Goal: Submit feedback/report problem

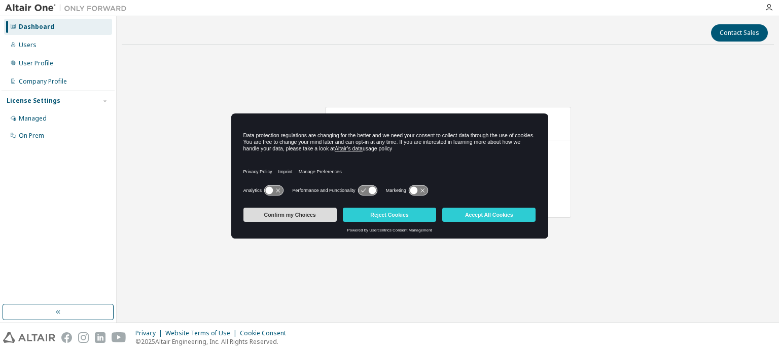
click at [312, 213] on button "Confirm my Choices" at bounding box center [289, 215] width 93 height 14
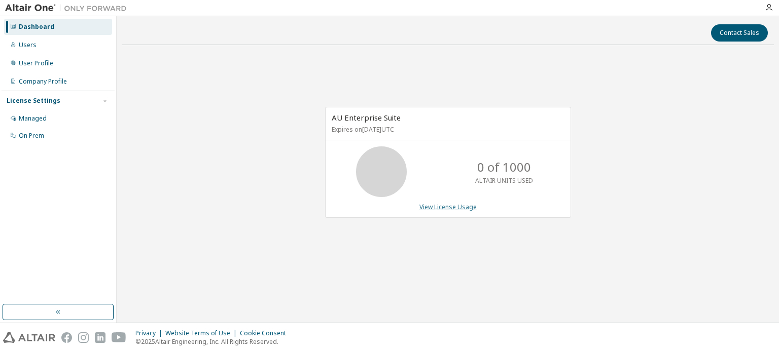
click at [449, 209] on link "View License Usage" at bounding box center [447, 207] width 57 height 9
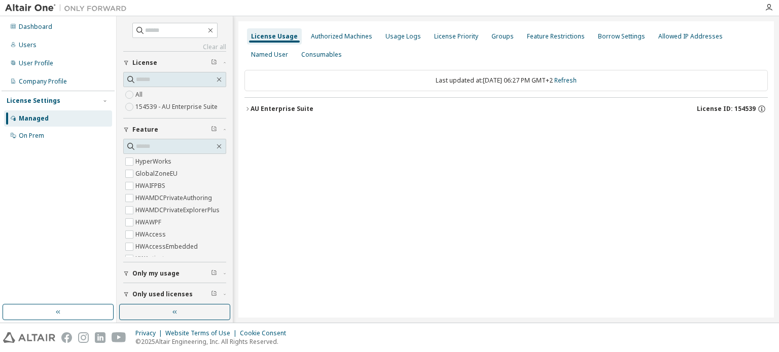
click at [287, 38] on div "License Usage" at bounding box center [274, 36] width 47 height 8
click at [254, 109] on div "AU Enterprise Suite" at bounding box center [281, 109] width 63 height 8
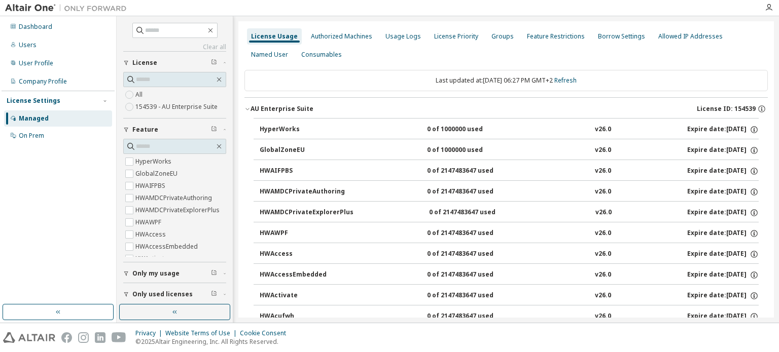
click at [249, 109] on icon "button" at bounding box center [247, 109] width 6 height 6
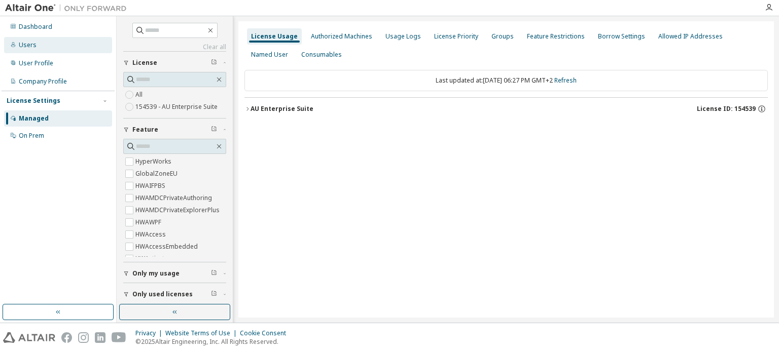
click at [42, 43] on div "Users" at bounding box center [58, 45] width 108 height 16
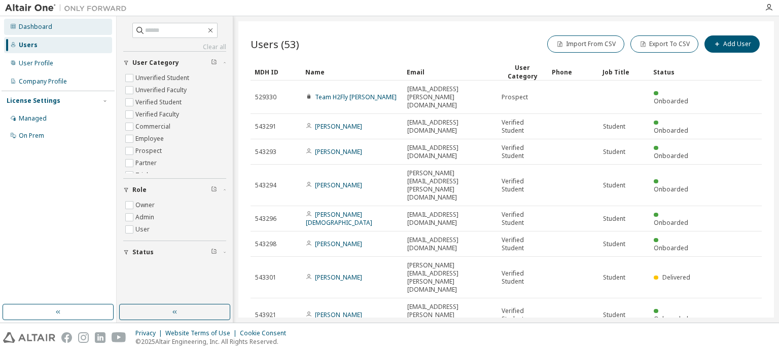
click at [60, 31] on div "Dashboard" at bounding box center [58, 27] width 108 height 16
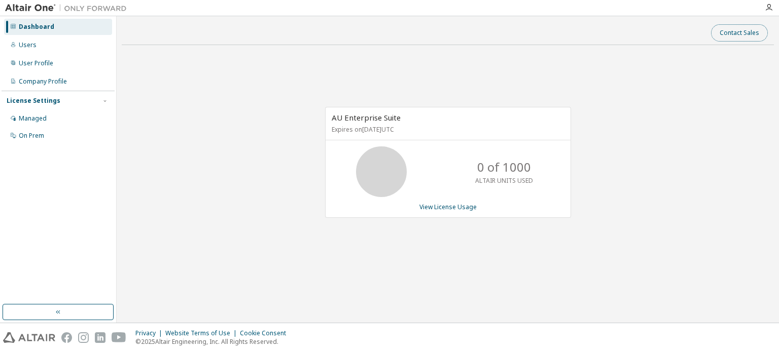
click at [718, 36] on button "Contact Sales" at bounding box center [739, 32] width 57 height 17
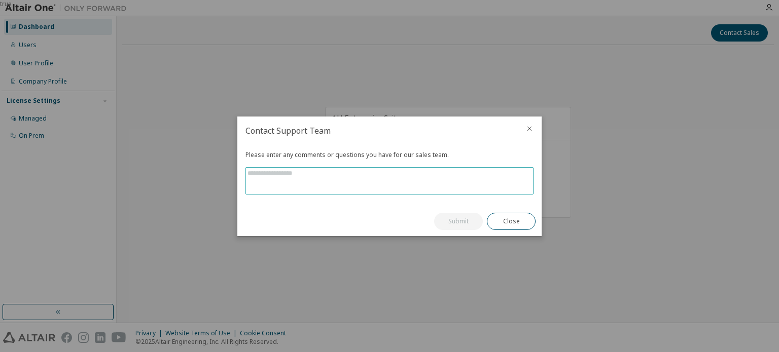
click at [367, 178] on textarea at bounding box center [389, 181] width 287 height 26
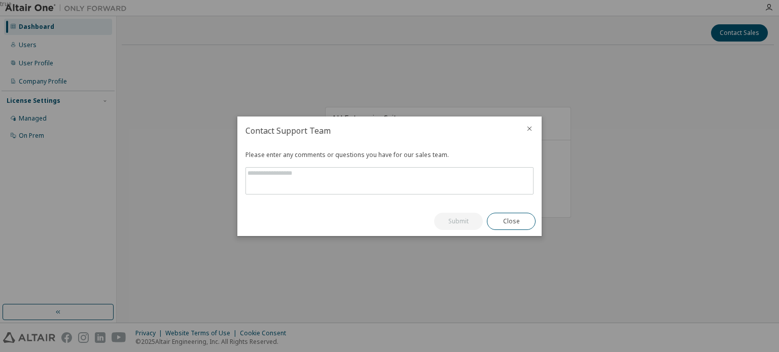
click at [525, 127] on icon "close" at bounding box center [529, 129] width 8 height 8
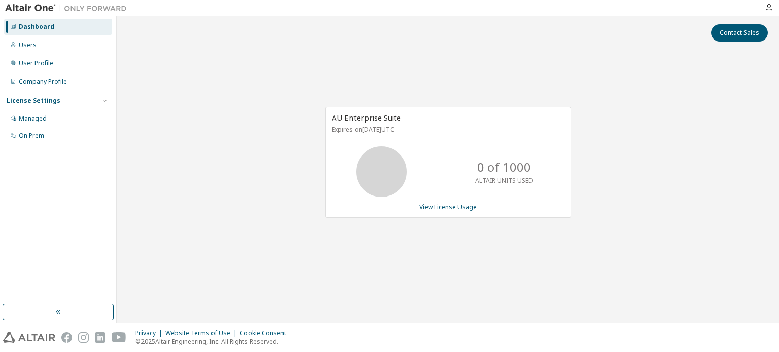
click at [477, 168] on div "0 of 1000 ALTAIR UNITS USED" at bounding box center [503, 172] width 81 height 51
click at [422, 128] on p "Expires on October 10, 2025 UTC" at bounding box center [447, 129] width 230 height 9
click at [65, 79] on div "Company Profile" at bounding box center [43, 82] width 48 height 8
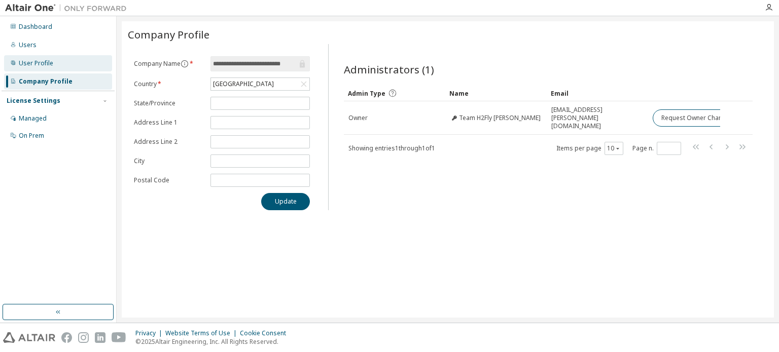
click at [59, 60] on div "User Profile" at bounding box center [58, 63] width 108 height 16
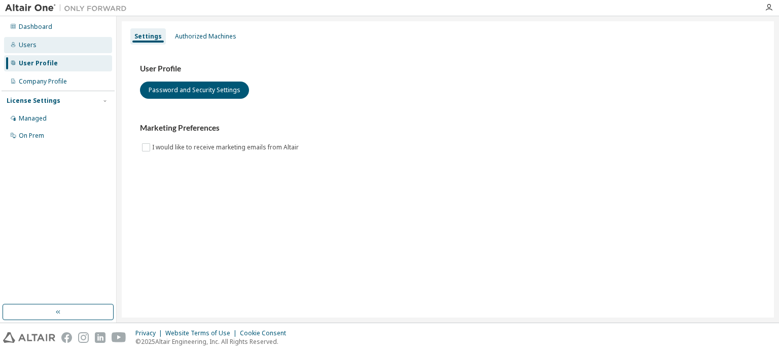
click at [67, 51] on div "Users" at bounding box center [58, 45] width 108 height 16
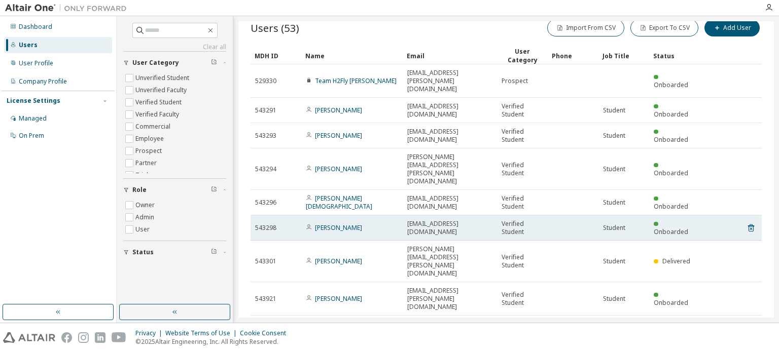
scroll to position [14, 0]
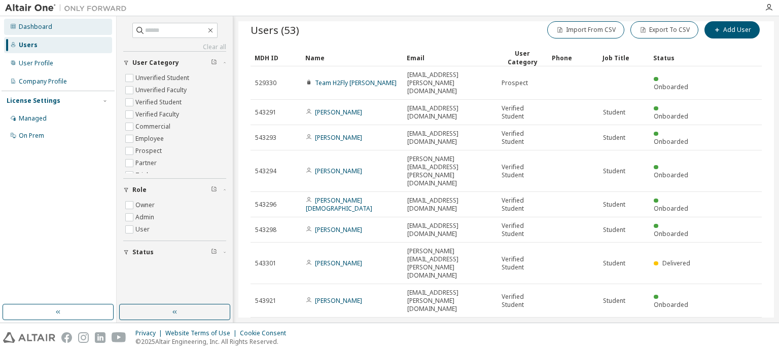
click at [65, 29] on div "Dashboard" at bounding box center [58, 27] width 108 height 16
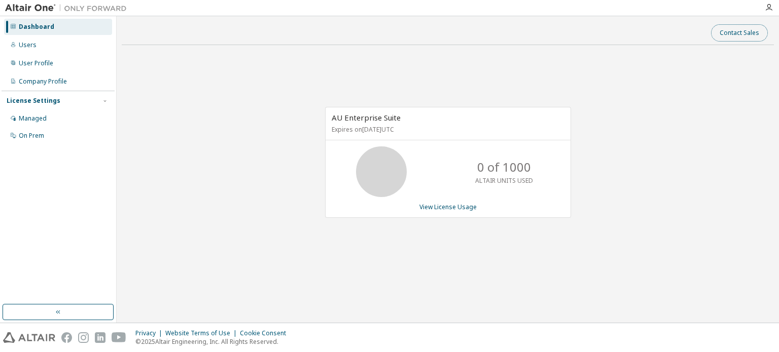
click at [757, 36] on button "Contact Sales" at bounding box center [739, 32] width 57 height 17
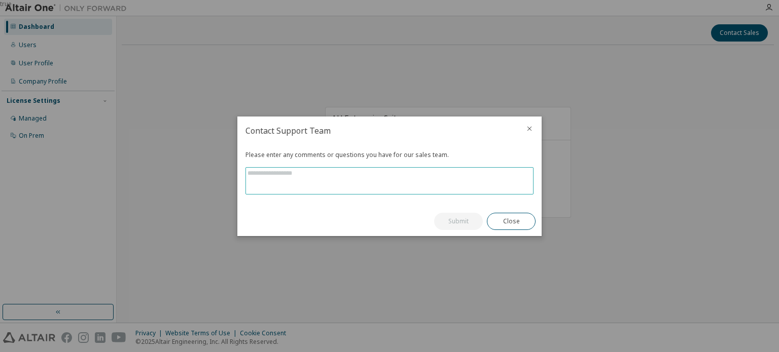
click at [311, 179] on textarea at bounding box center [389, 181] width 287 height 26
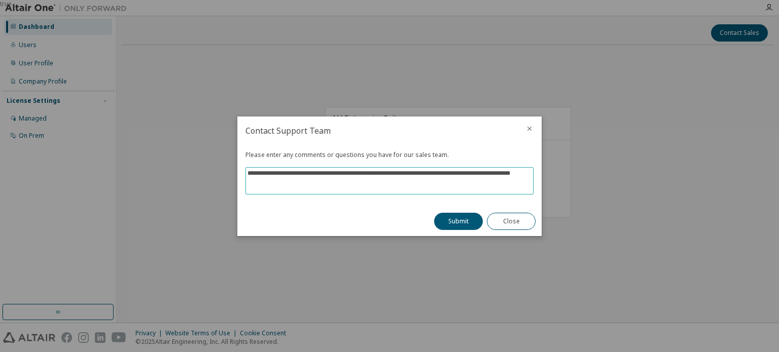
click at [262, 178] on textarea "**********" at bounding box center [389, 181] width 287 height 26
type textarea "**********"
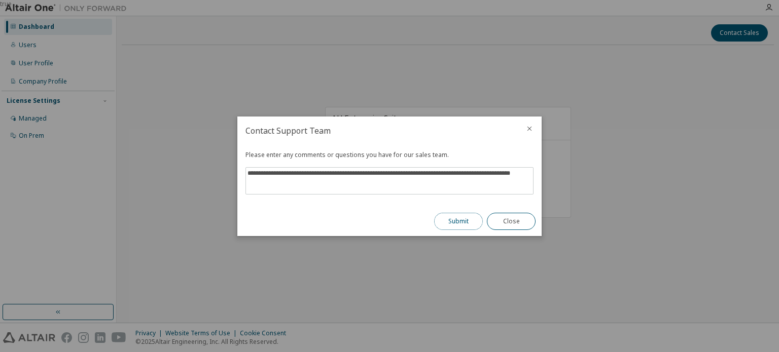
click at [437, 215] on button "Submit" at bounding box center [458, 221] width 49 height 17
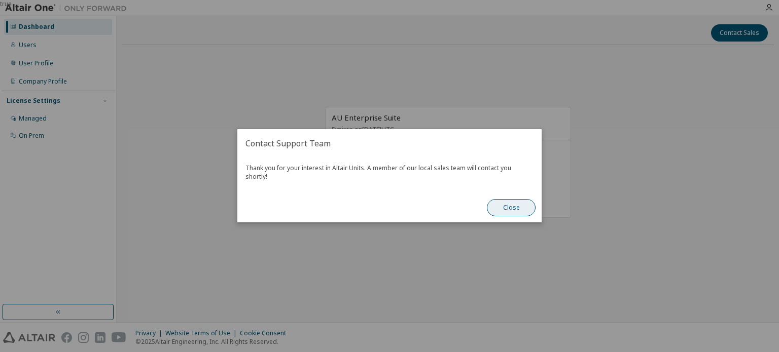
click at [526, 204] on button "Close" at bounding box center [511, 208] width 49 height 17
